Goal: Entertainment & Leisure: Consume media (video, audio)

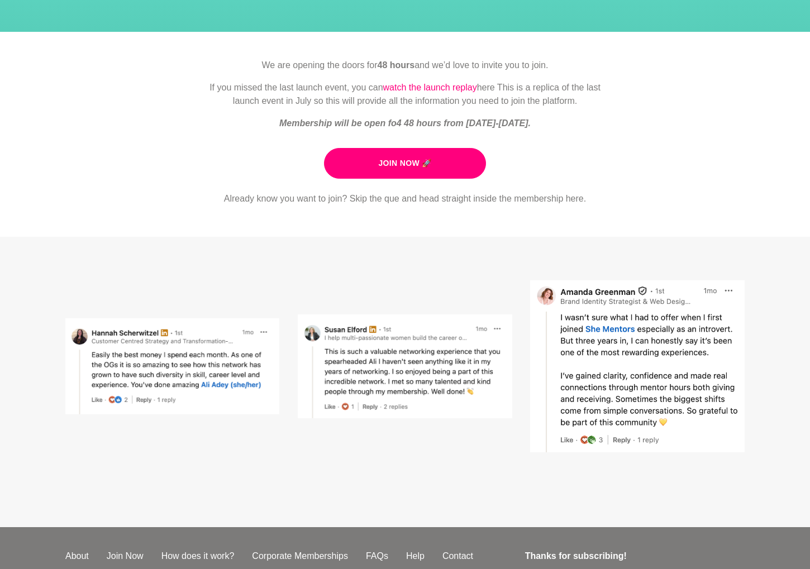
scroll to position [181, 0]
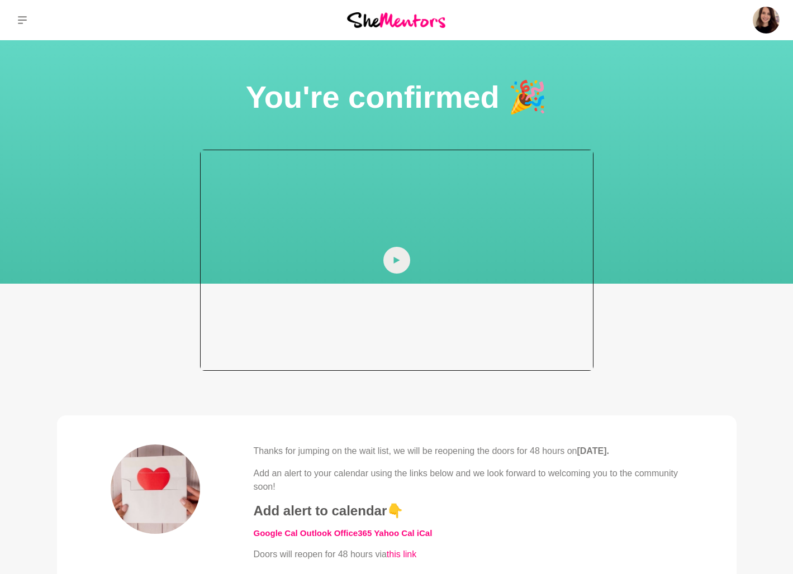
click at [396, 261] on icon at bounding box center [396, 260] width 6 height 7
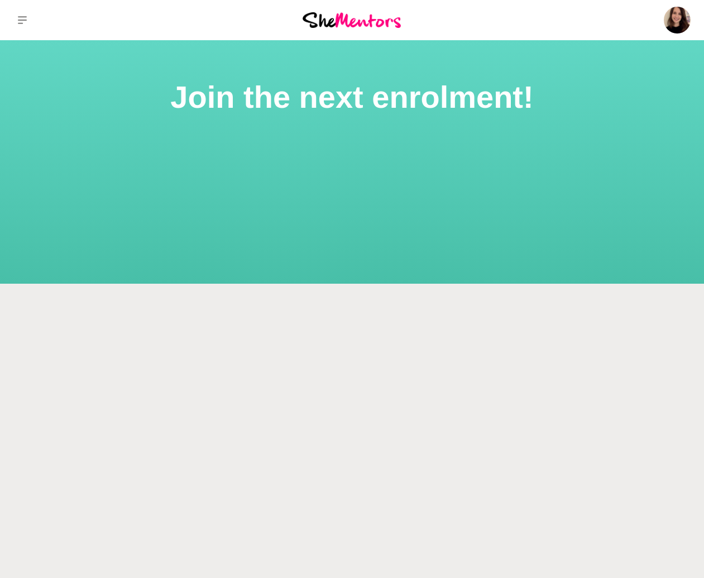
scroll to position [98, 0]
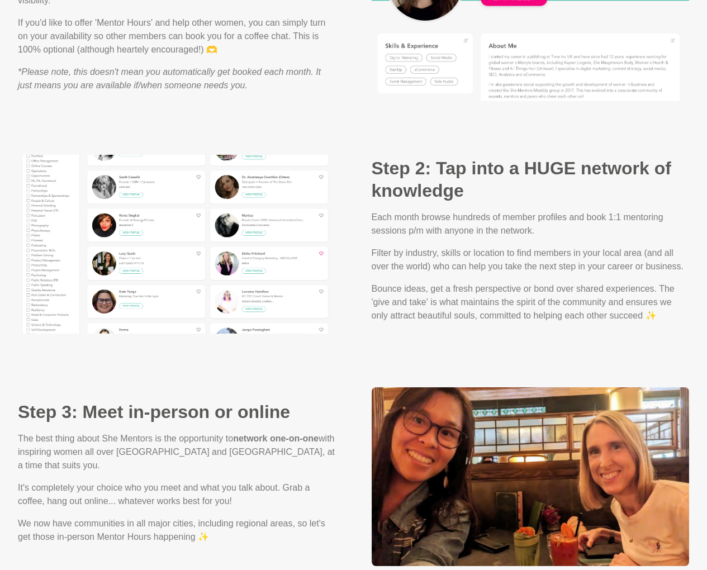
scroll to position [1000, 0]
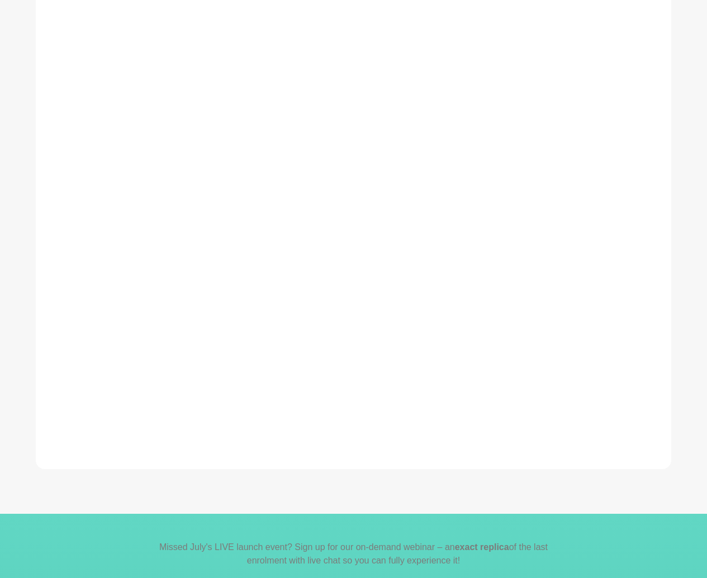
scroll to position [403, 0]
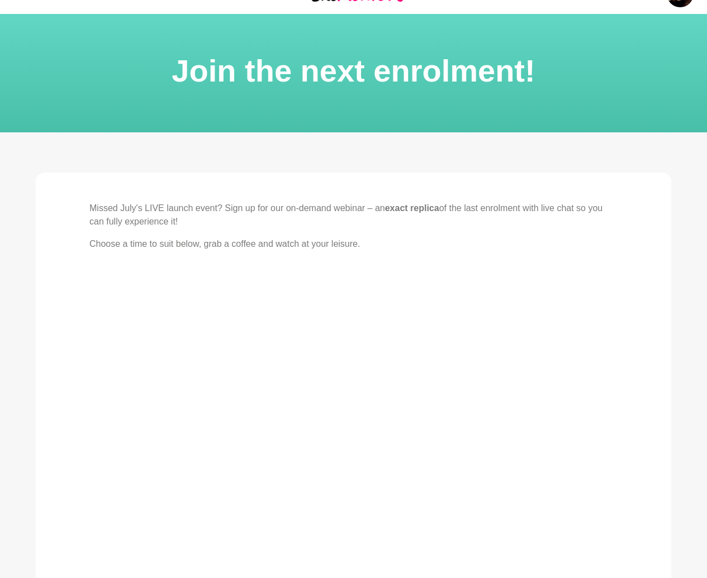
scroll to position [168, 0]
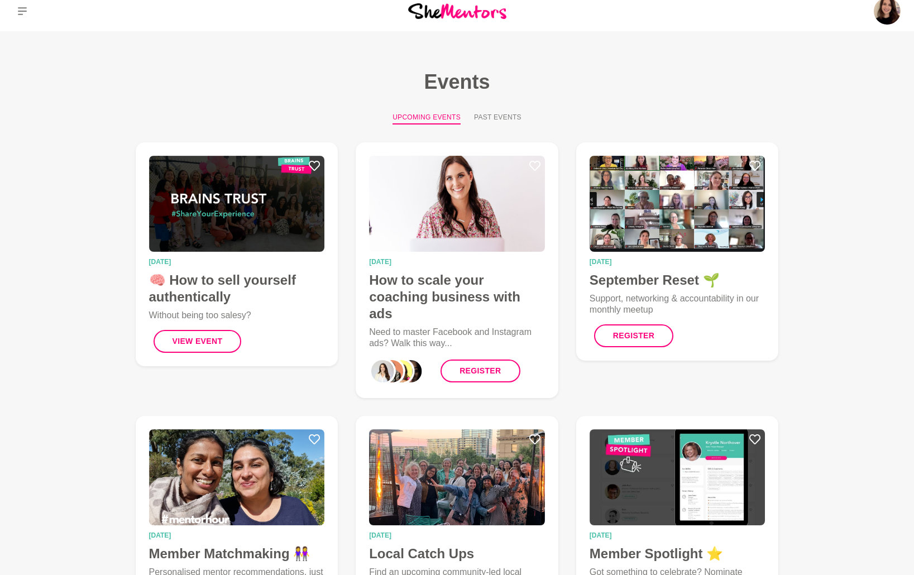
scroll to position [16, 0]
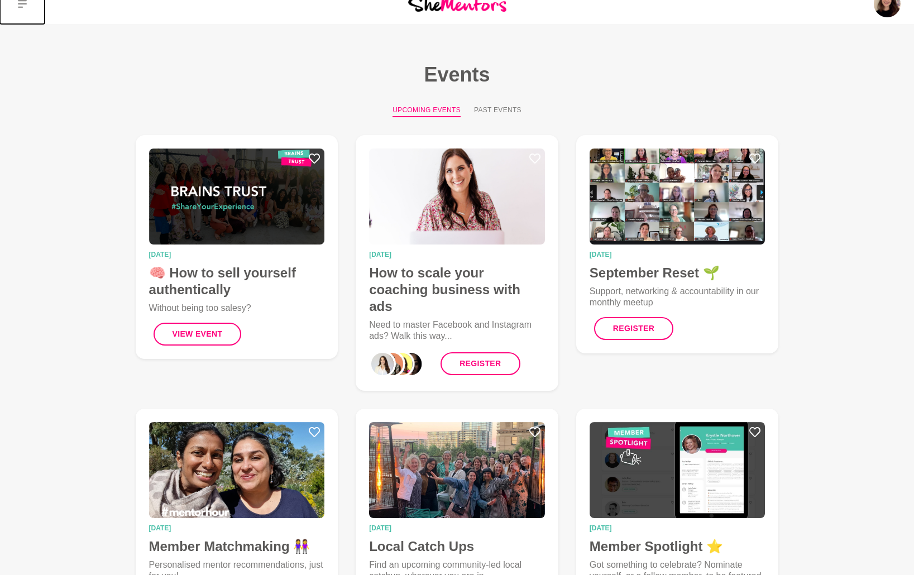
click at [26, 5] on icon at bounding box center [22, 3] width 9 height 9
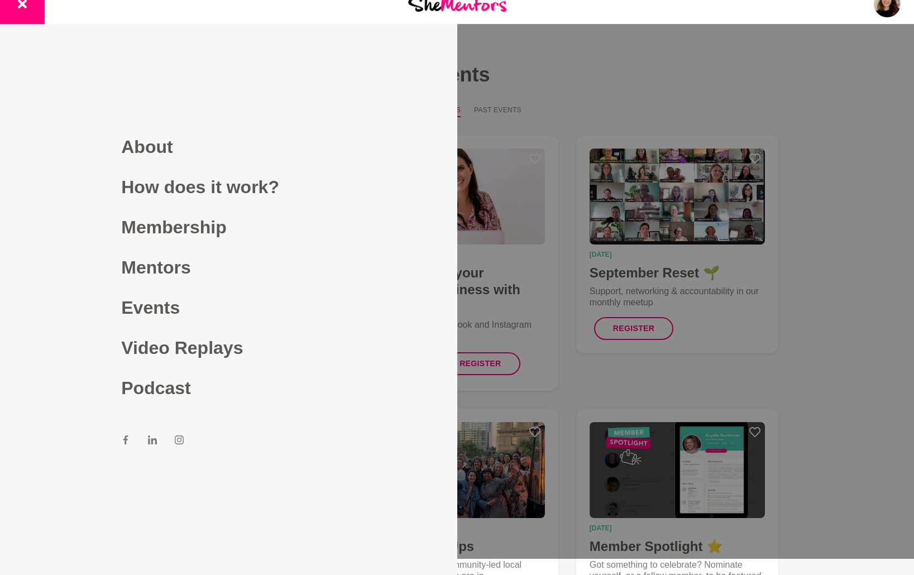
click at [554, 118] on div at bounding box center [457, 271] width 914 height 575
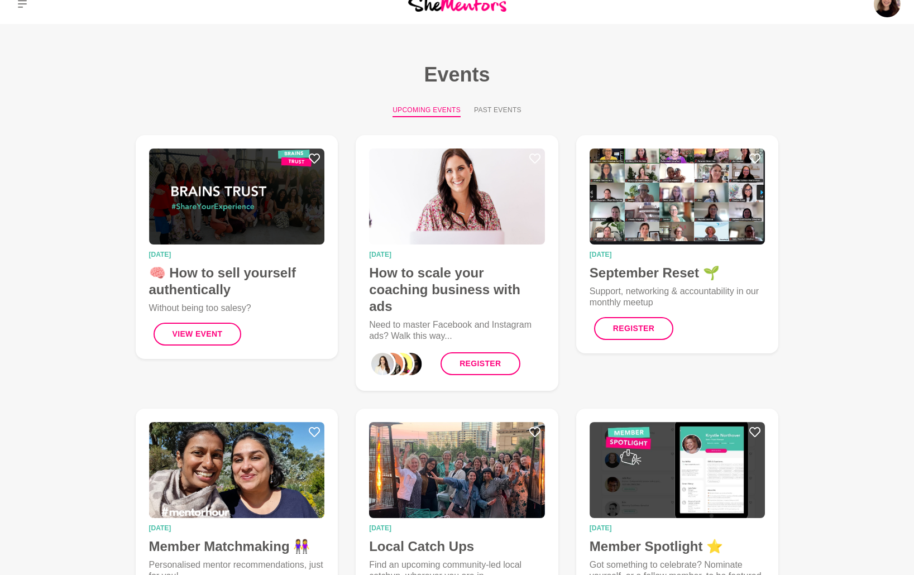
click at [511, 103] on main "Events Upcoming Events Past Events 12 September 2025 🧠 How to sell yourself aut…" at bounding box center [457, 485] width 914 height 923
click at [511, 107] on button "Past Events" at bounding box center [497, 111] width 47 height 12
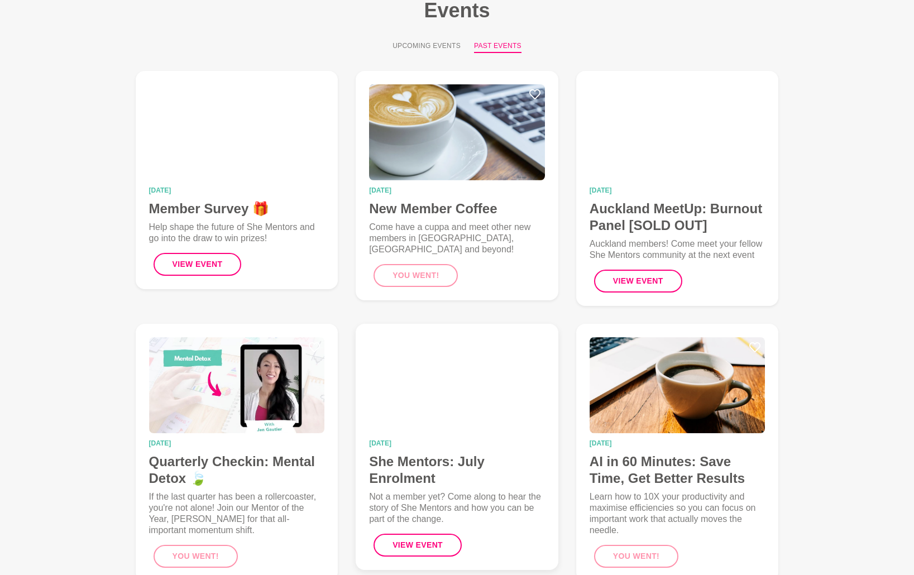
scroll to position [83, 0]
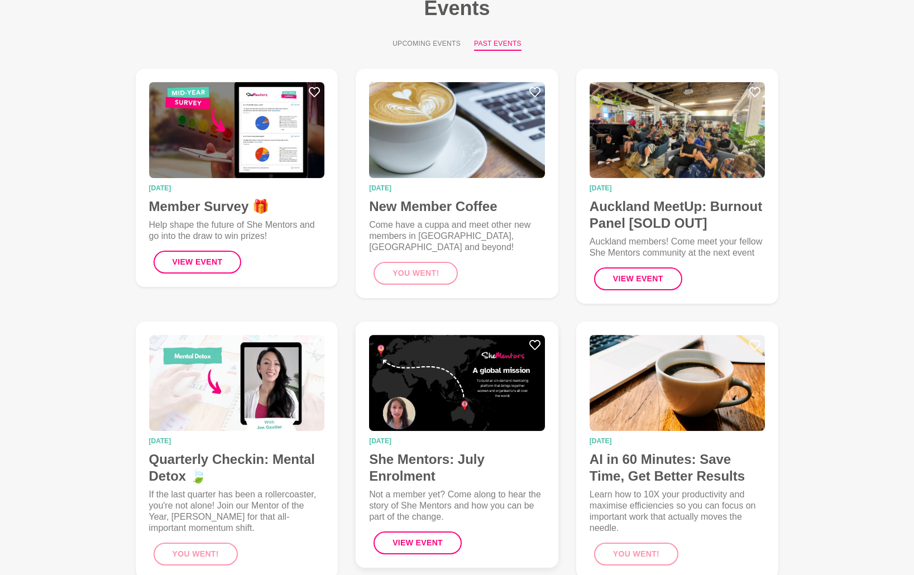
click at [458, 371] on img at bounding box center [457, 383] width 176 height 96
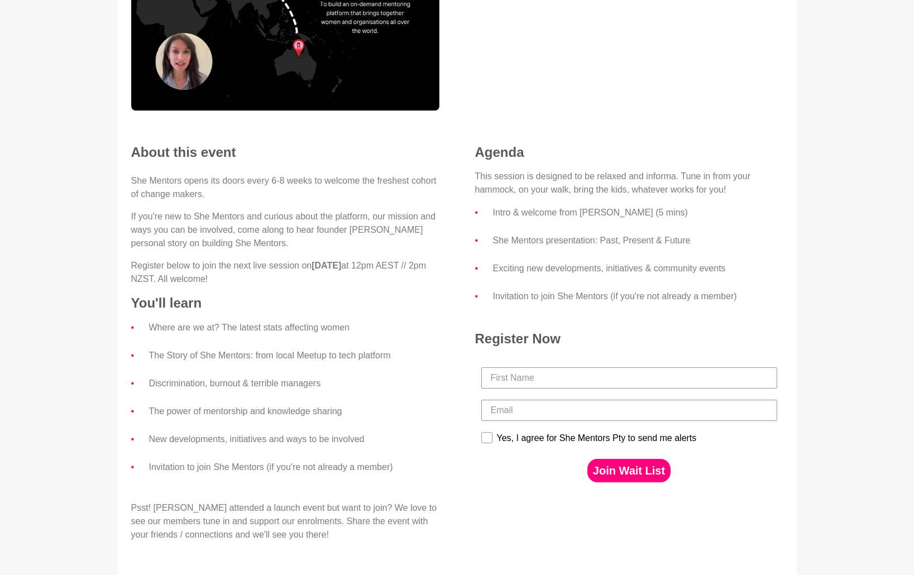
scroll to position [289, 0]
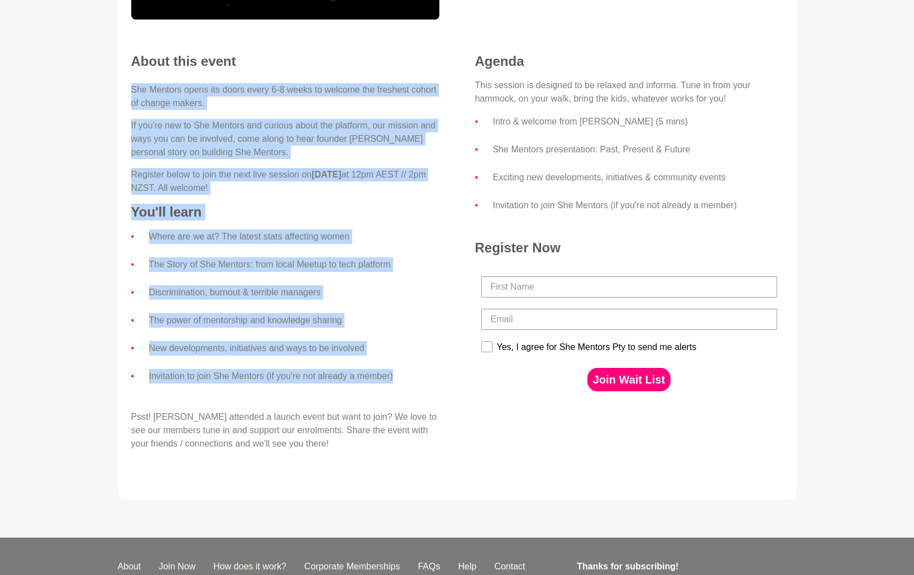
drag, startPoint x: 131, startPoint y: 92, endPoint x: 416, endPoint y: 383, distance: 407.6
click at [416, 383] on div "She Mentors opens its doors every 6-8 weeks to welcome the freshest cohort of c…" at bounding box center [285, 267] width 308 height 368
copy div "She Mentors opens its doors every 6-8 weeks to welcome the freshest cohort of c…"
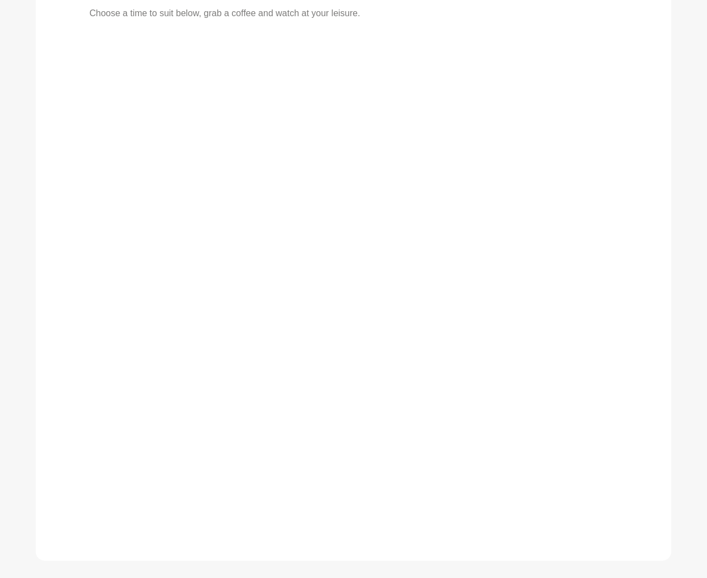
scroll to position [369, 0]
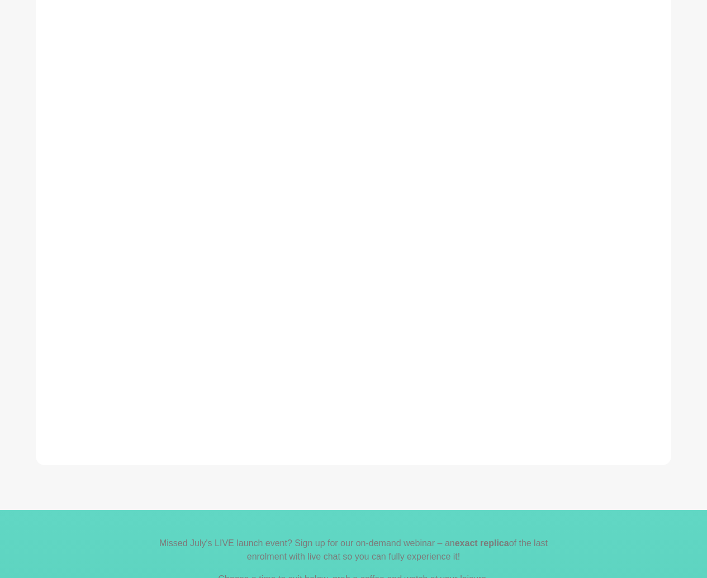
scroll to position [354, 0]
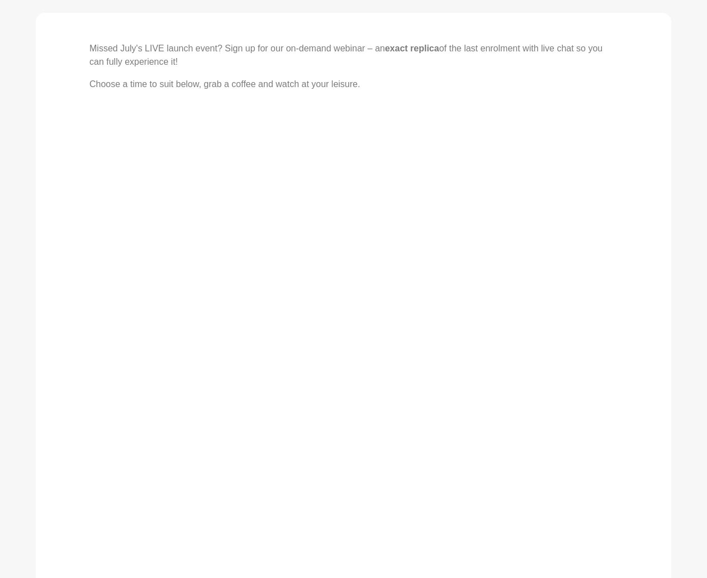
scroll to position [317, 0]
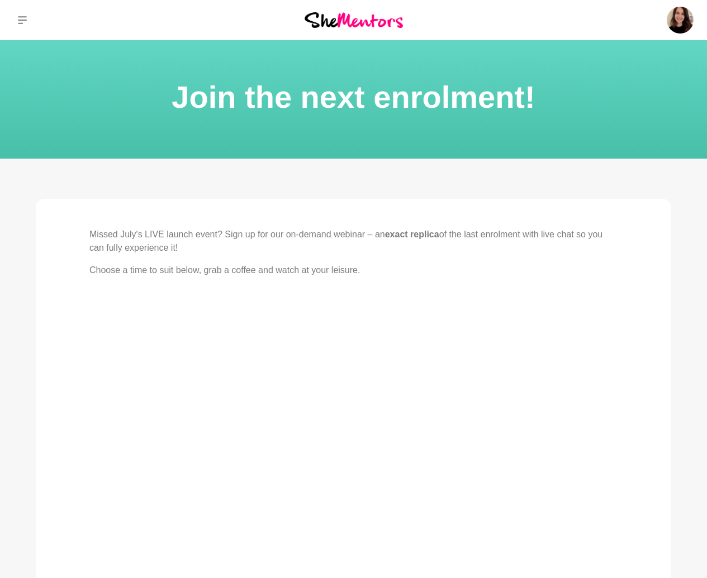
scroll to position [223, 0]
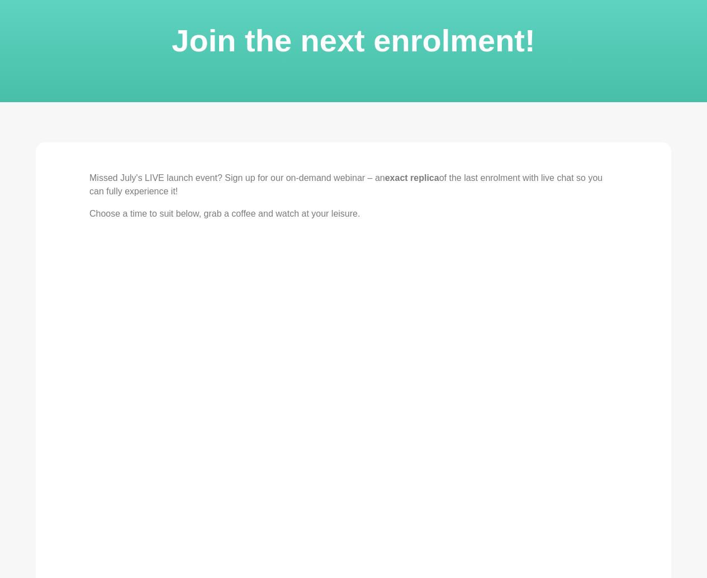
scroll to position [197, 0]
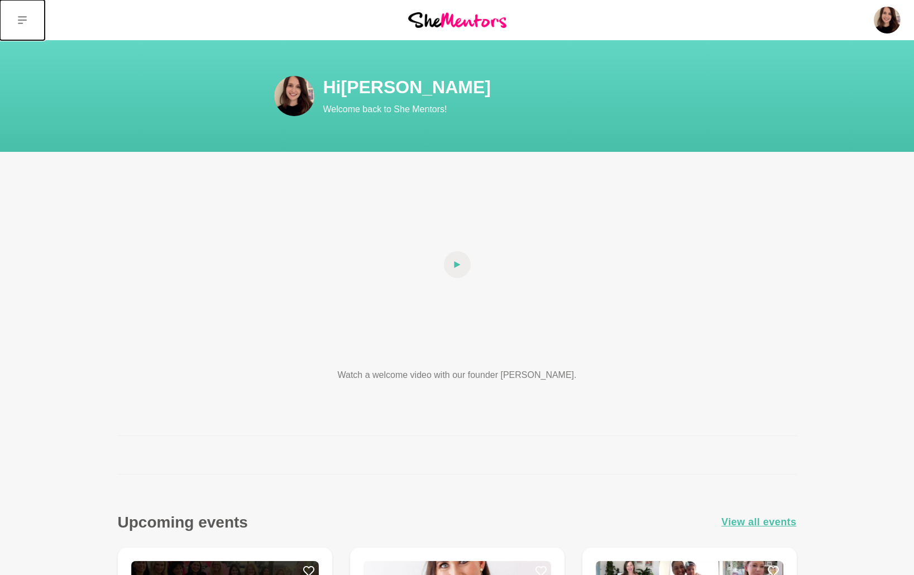
click at [26, 22] on icon at bounding box center [22, 20] width 9 height 9
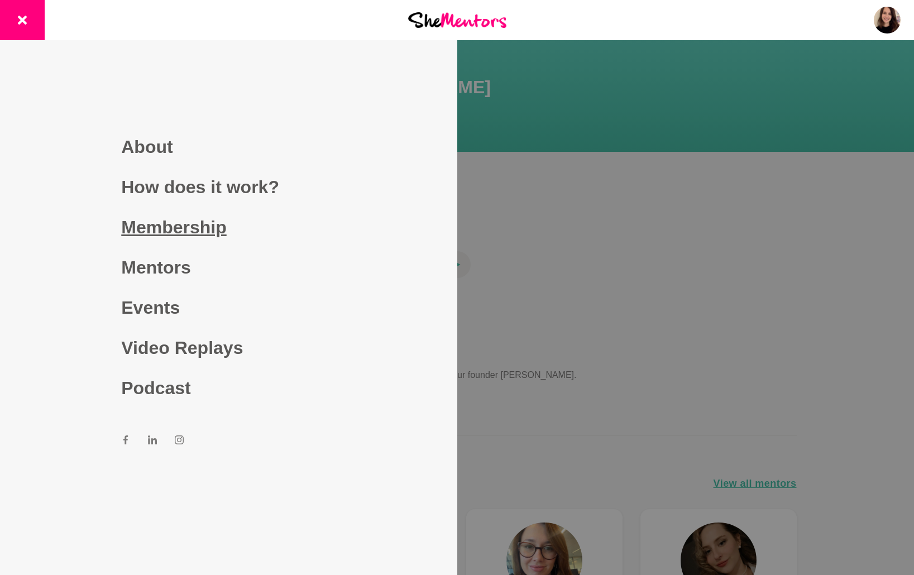
click at [154, 232] on link "Membership" at bounding box center [228, 227] width 214 height 40
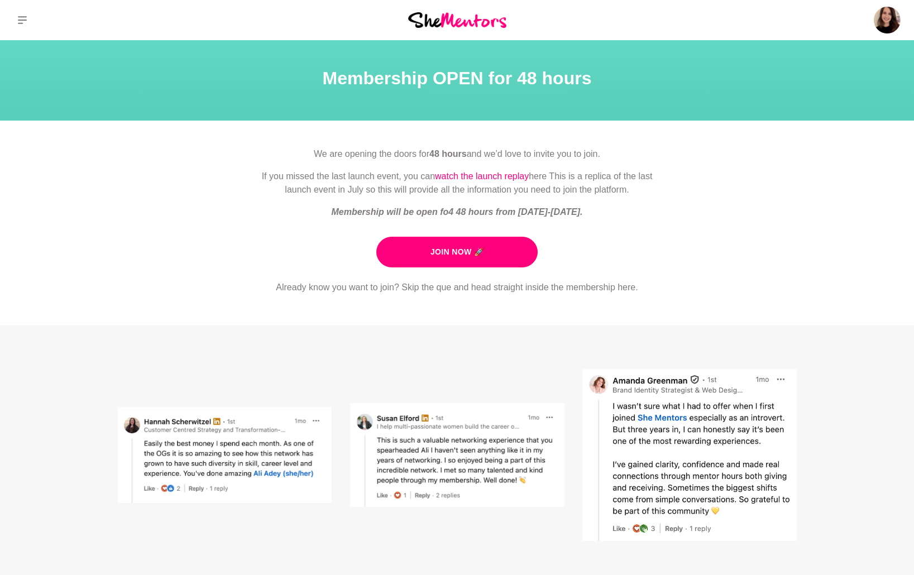
click at [492, 170] on p "If you missed the last launch event, you can watch the launch replay here This …" at bounding box center [457, 183] width 393 height 27
click at [489, 178] on link "watch the launch replay" at bounding box center [482, 175] width 94 height 9
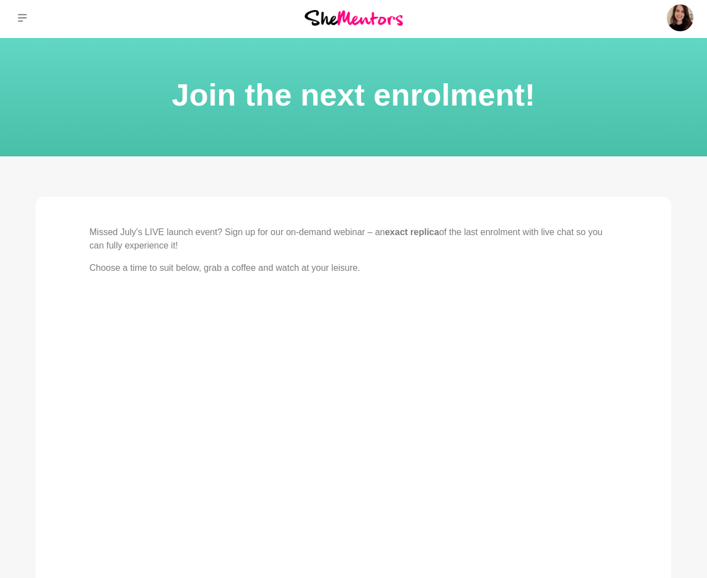
scroll to position [5, 0]
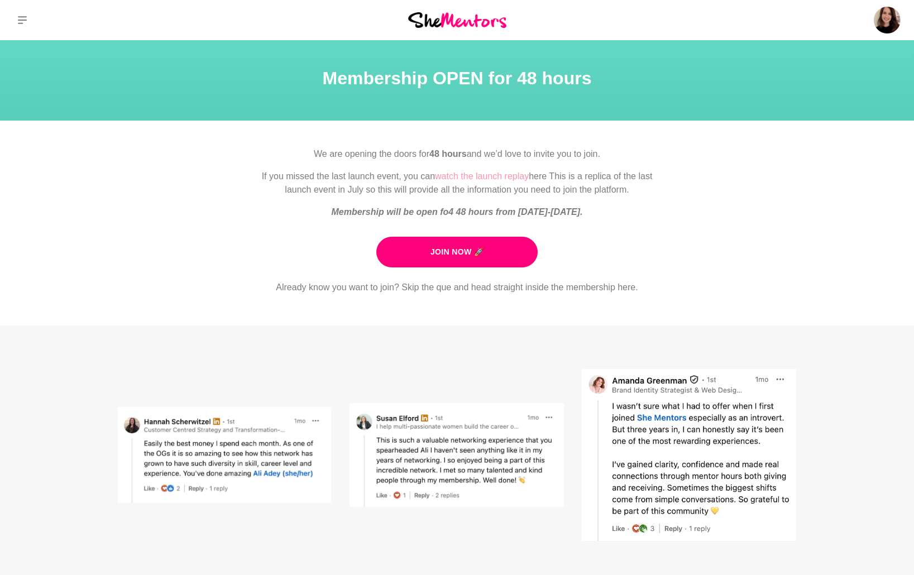
click at [457, 178] on link "watch the launch replay" at bounding box center [482, 175] width 94 height 9
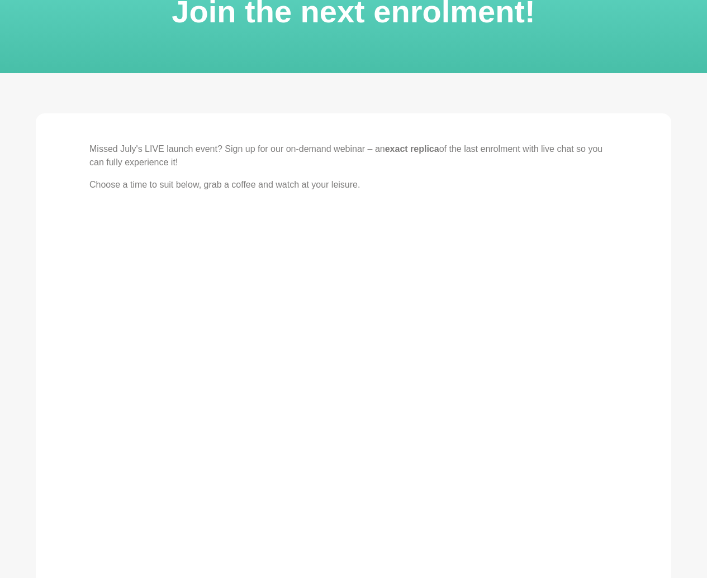
scroll to position [161, 0]
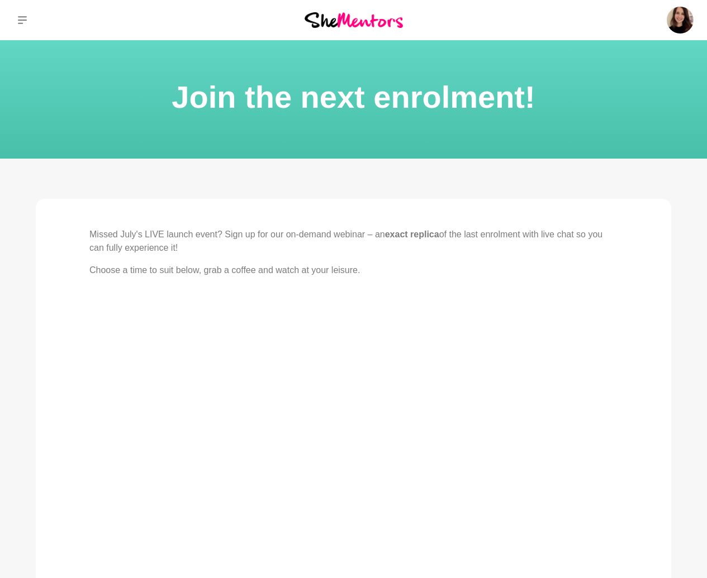
scroll to position [218, 0]
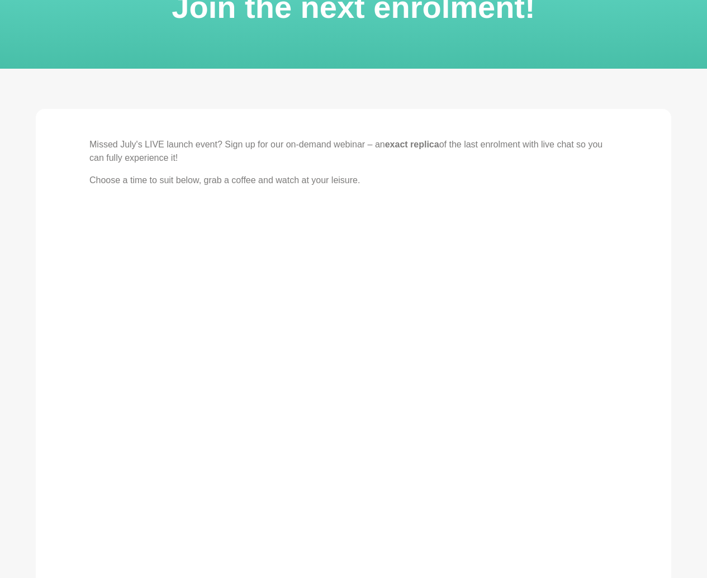
scroll to position [218, 0]
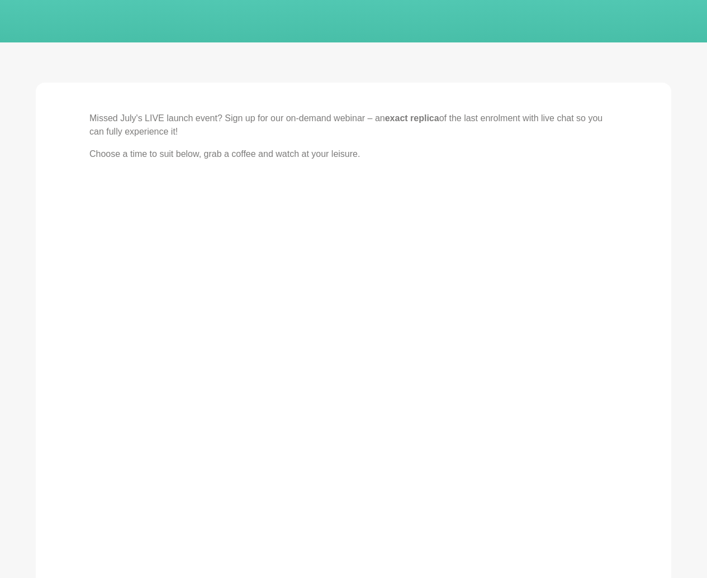
scroll to position [217, 0]
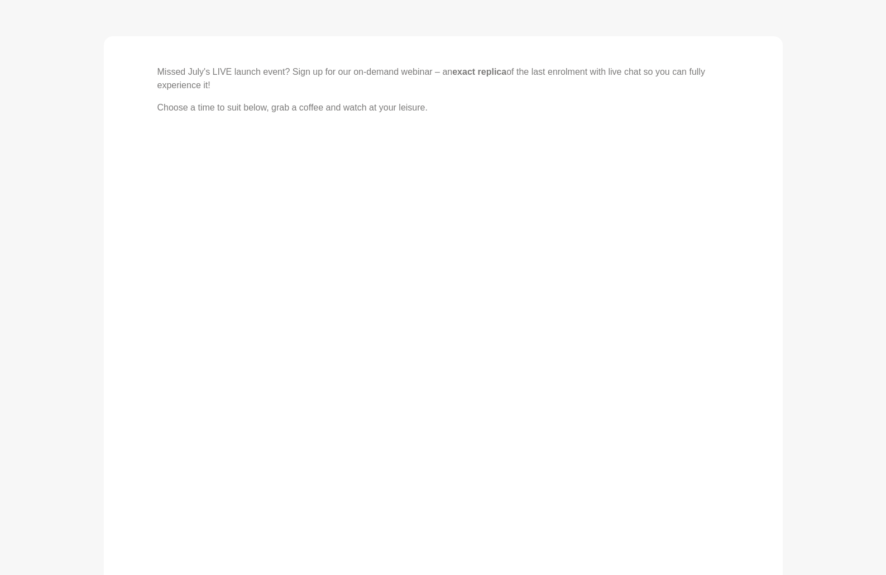
scroll to position [166, 0]
